Goal: Task Accomplishment & Management: Use online tool/utility

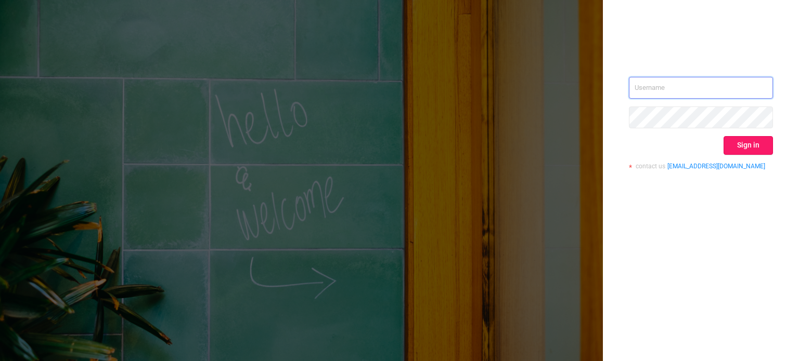
type input "[PERSON_NAME][EMAIL_ADDRESS][DOMAIN_NAME]"
click at [741, 151] on button "Sign in" at bounding box center [747, 145] width 49 height 19
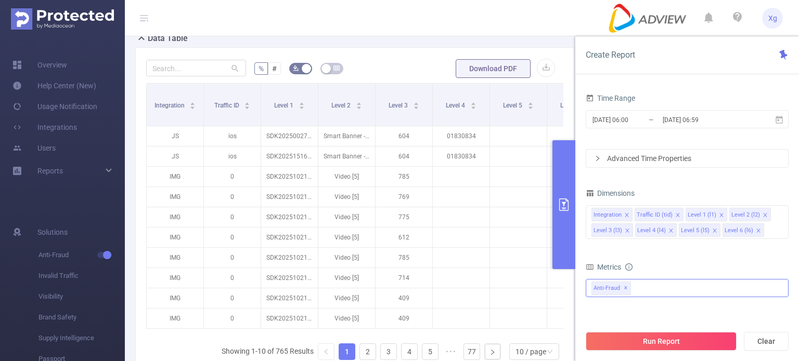
scroll to position [260, 0]
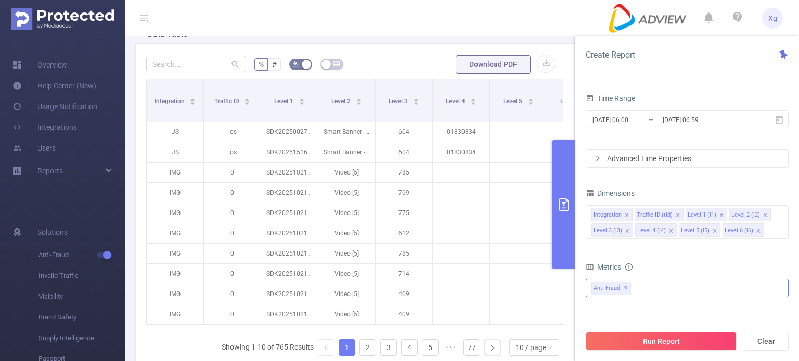
click at [662, 285] on div "Anti-Fraud ✕" at bounding box center [686, 288] width 203 height 18
click at [604, 310] on span at bounding box center [602, 311] width 8 height 8
click at [681, 342] on button "Run Report" at bounding box center [660, 341] width 151 height 19
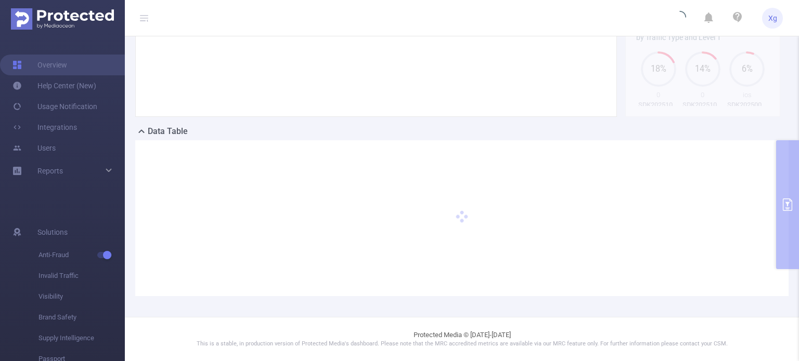
scroll to position [162, 0]
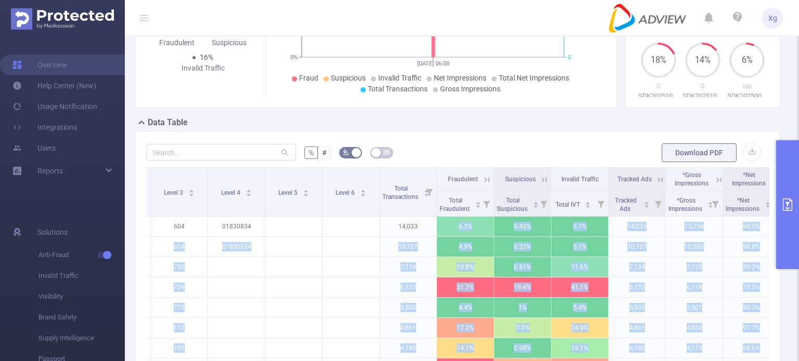
scroll to position [0, 302]
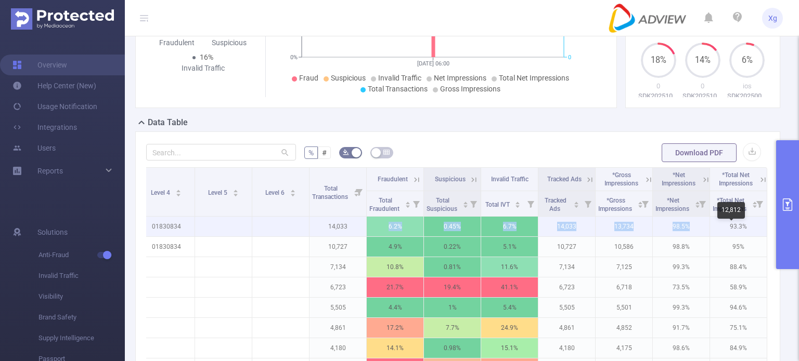
drag, startPoint x: 681, startPoint y: 234, endPoint x: 704, endPoint y: 239, distance: 23.9
click at [704, 237] on tr "JS ios SDK20250027120226cxxdb7eglzgd08b Smart Banner - 320x50 [0] 604 01830834 …" at bounding box center [309, 227] width 915 height 20
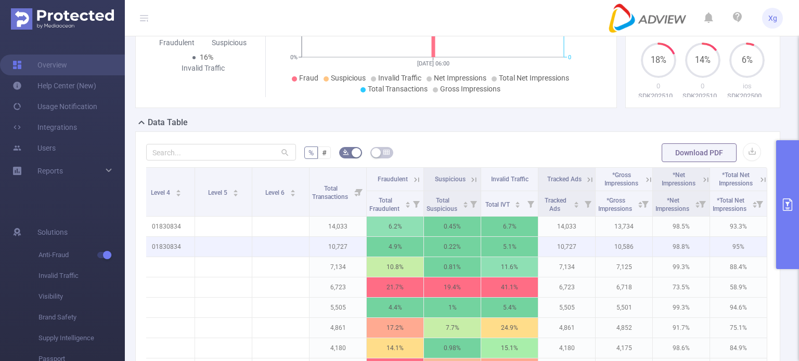
click at [656, 257] on p "98.8%" at bounding box center [680, 247] width 57 height 20
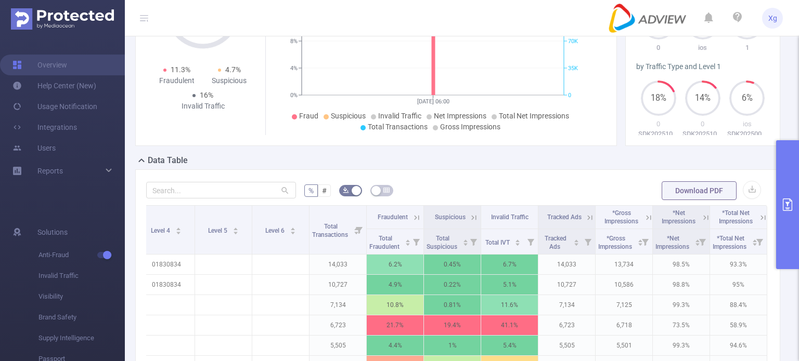
scroll to position [156, 0]
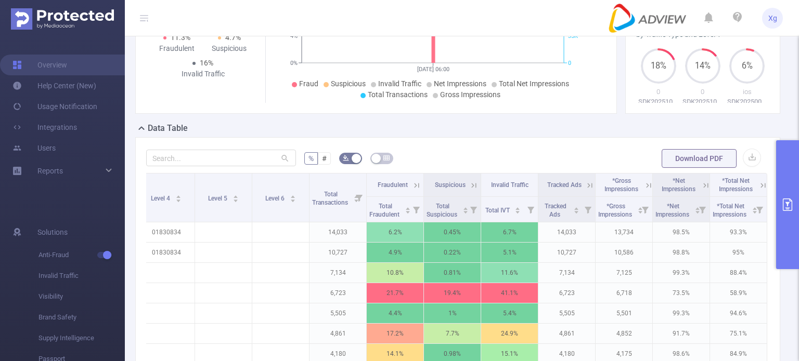
click at [646, 188] on icon at bounding box center [648, 185] width 5 height 5
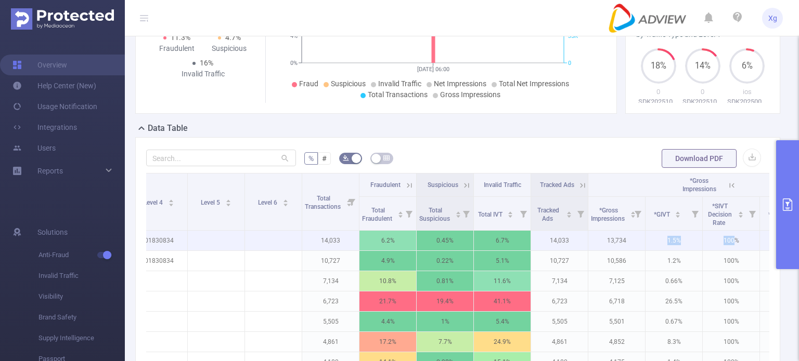
drag, startPoint x: 658, startPoint y: 250, endPoint x: 734, endPoint y: 244, distance: 76.1
click at [734, 244] on tr "JS ios SDK20250027120226cxxdb7eglzgd08b Smart Banner - 320x50 [0] 604 01830834 …" at bounding box center [388, 241] width 1087 height 20
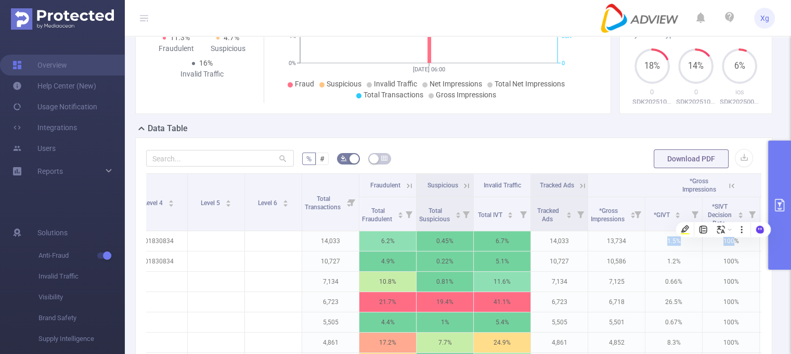
click at [733, 253] on div at bounding box center [733, 253] width 0 height 0
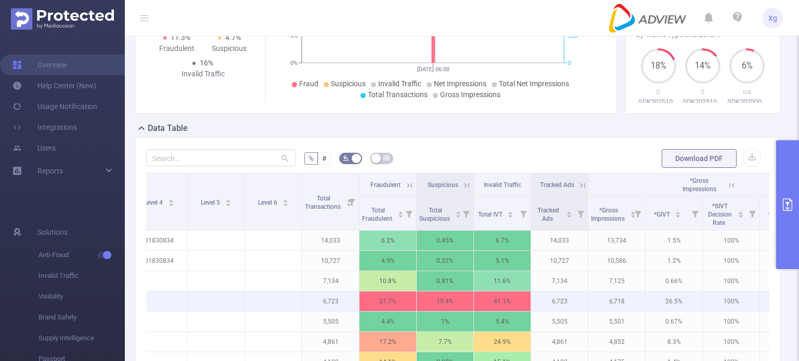
click at [705, 310] on p "100%" at bounding box center [730, 302] width 57 height 20
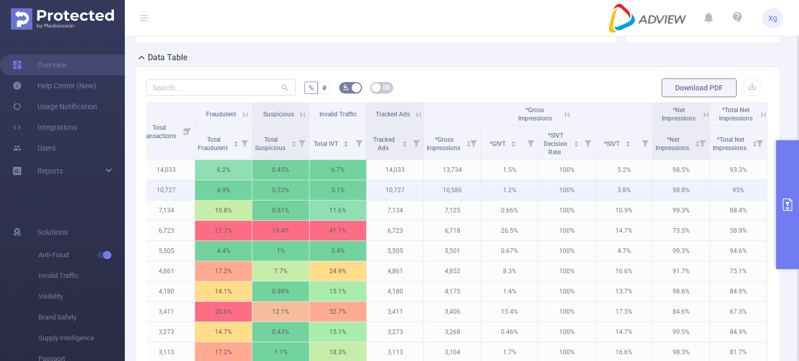
scroll to position [213, 0]
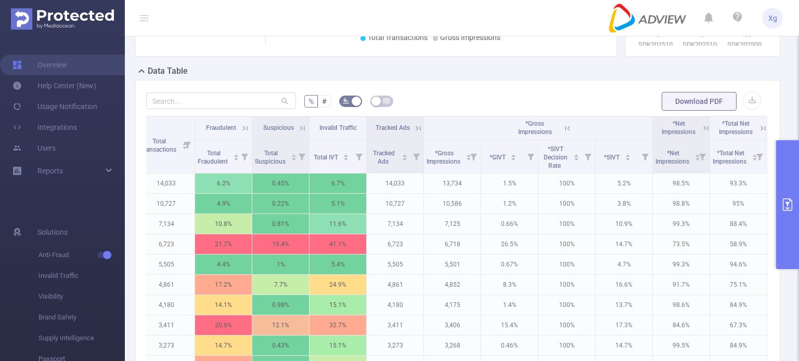
click at [703, 130] on icon at bounding box center [705, 128] width 5 height 5
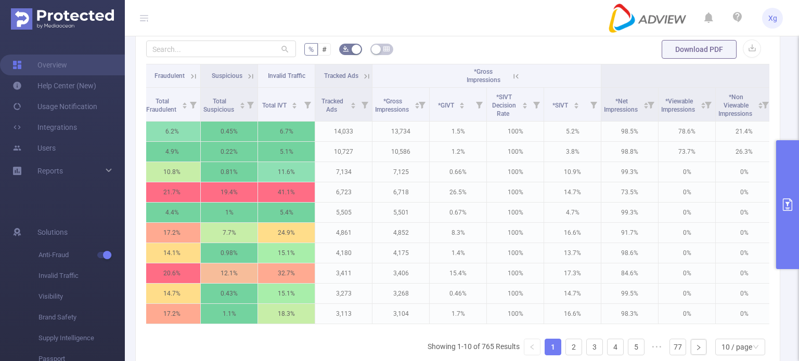
scroll to position [0, 519]
click at [744, 51] on button "button" at bounding box center [751, 49] width 18 height 18
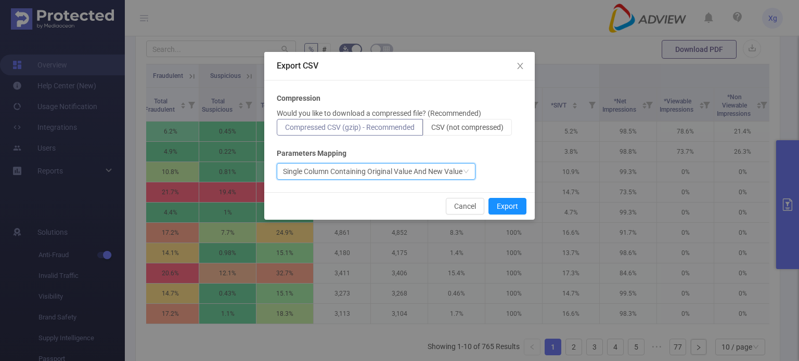
click at [367, 168] on div "Single Column Containing Original Value And New Value" at bounding box center [372, 172] width 179 height 16
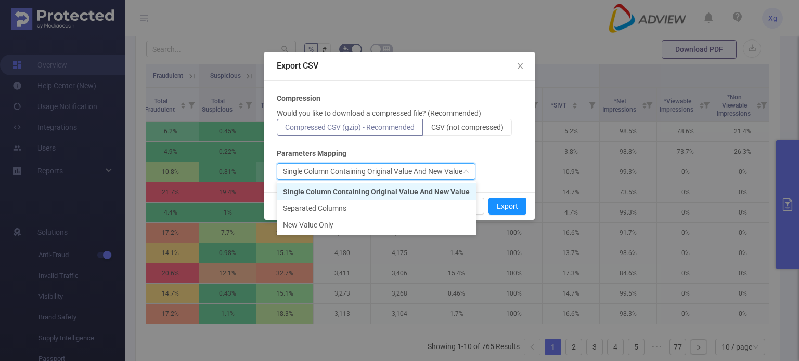
click at [367, 168] on div "Single Column Containing Original Value And New Value" at bounding box center [372, 172] width 179 height 16
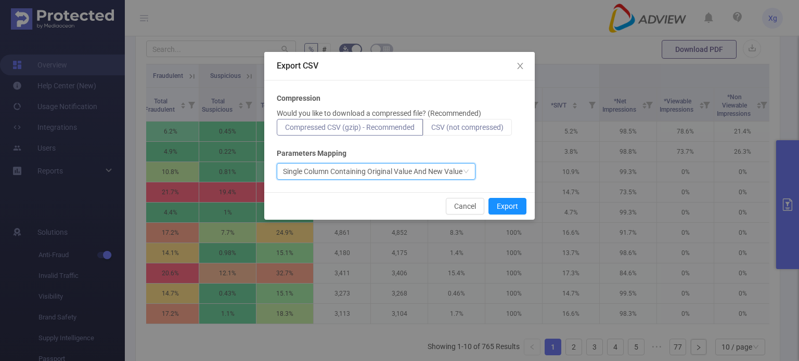
click at [472, 127] on span "CSV (not compressed)" at bounding box center [467, 127] width 72 height 8
click at [431, 130] on input "CSV (not compressed)" at bounding box center [431, 130] width 0 height 0
click at [435, 173] on div "Single Column Containing Original Value And New Value" at bounding box center [372, 172] width 179 height 16
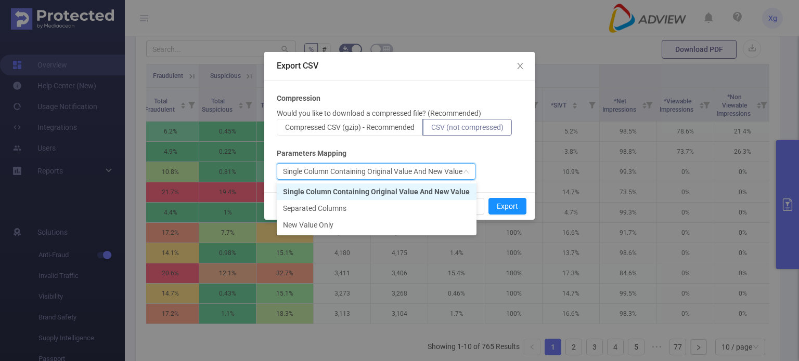
click at [503, 159] on div "Compression Would you like to download a compressed file? (Recommended) Compres…" at bounding box center [399, 136] width 245 height 87
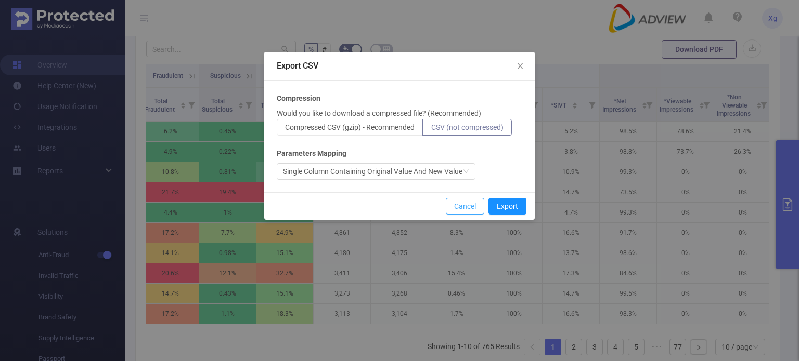
click at [469, 203] on button "Cancel" at bounding box center [465, 206] width 38 height 17
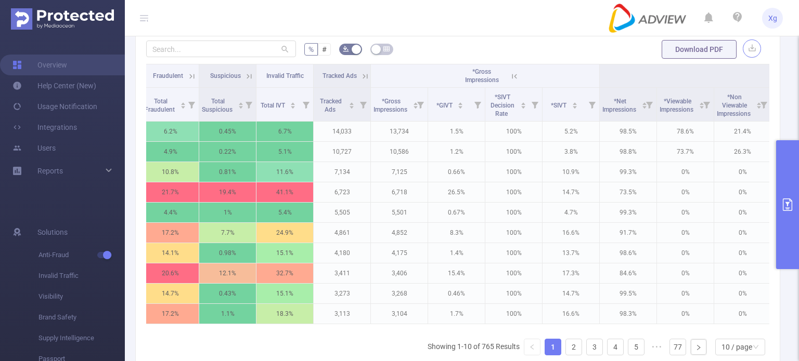
scroll to position [0, 817]
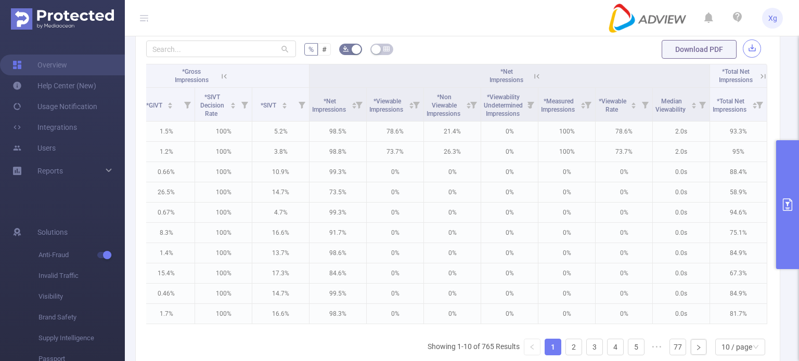
click at [747, 58] on button "button" at bounding box center [751, 49] width 18 height 18
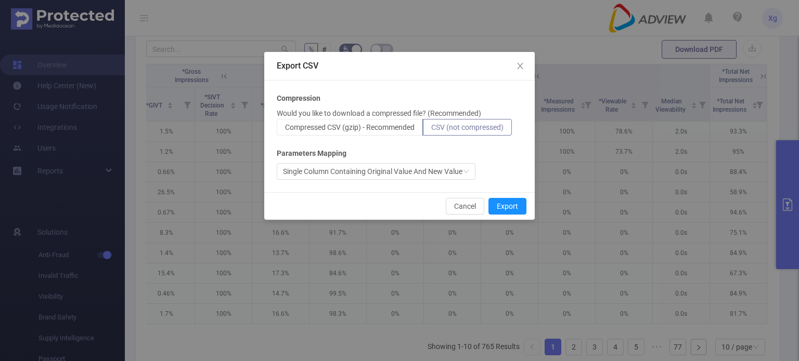
click at [455, 127] on span "CSV (not compressed)" at bounding box center [467, 127] width 72 height 8
click at [431, 130] on input "CSV (not compressed)" at bounding box center [431, 130] width 0 height 0
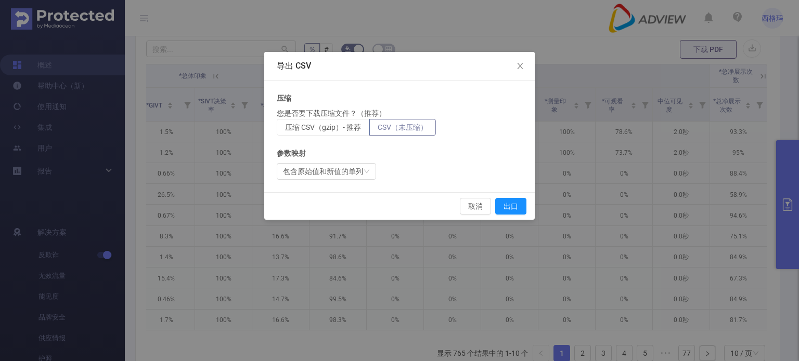
scroll to position [255, 0]
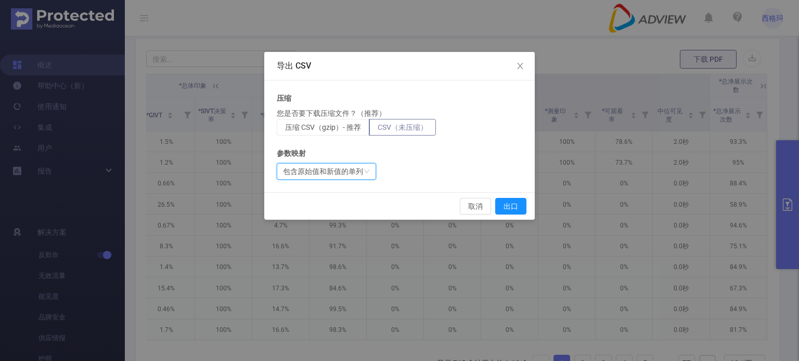
click at [364, 171] on icon "图标：向下" at bounding box center [366, 171] width 6 height 6
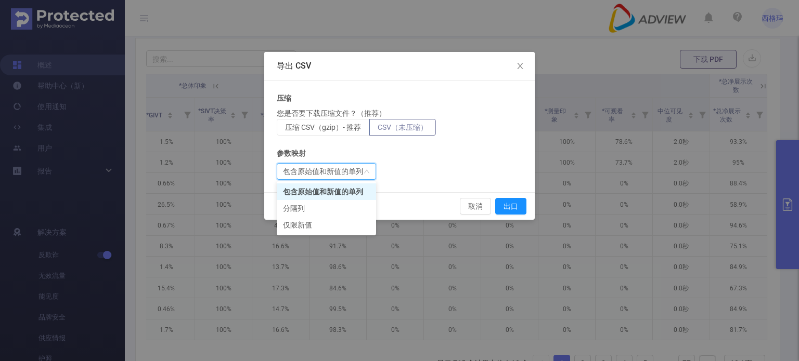
click at [364, 171] on icon "图标：向下" at bounding box center [366, 171] width 6 height 6
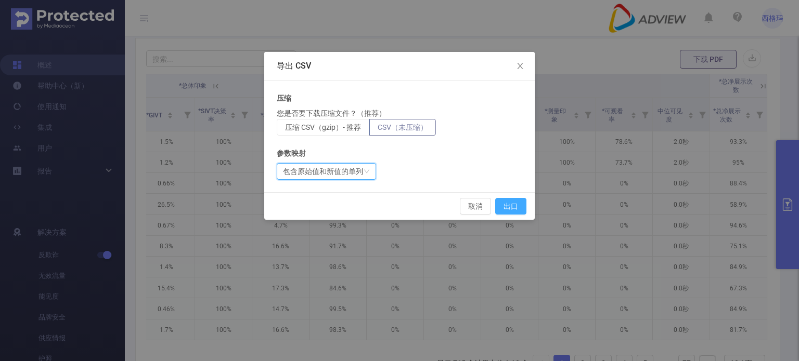
click at [517, 208] on button "出口" at bounding box center [510, 206] width 31 height 17
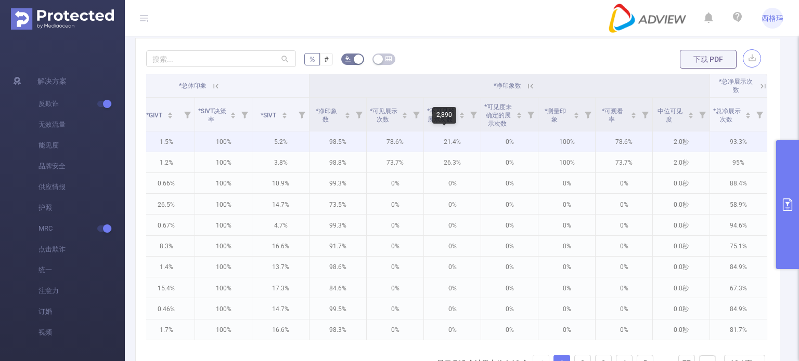
scroll to position [0, 0]
